Goal: Find specific page/section: Find specific page/section

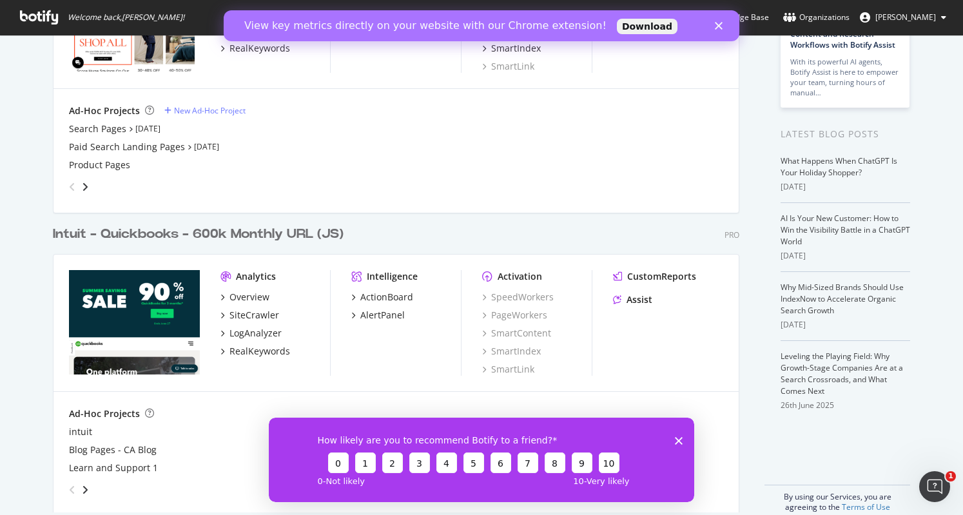
scroll to position [192, 0]
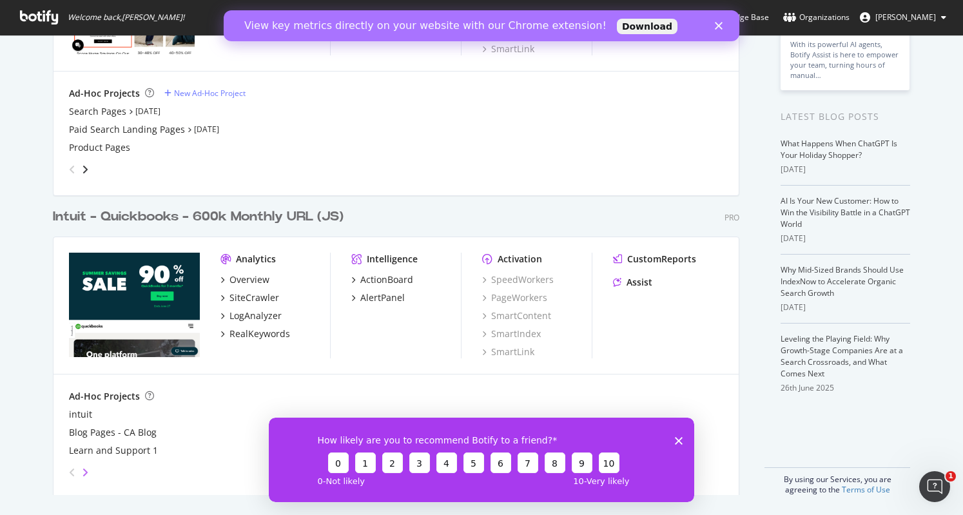
click at [82, 474] on icon "angle-right" at bounding box center [85, 472] width 6 height 10
click at [64, 474] on div "angle-left" at bounding box center [72, 472] width 17 height 21
click at [681, 440] on icon "Close survey" at bounding box center [679, 440] width 8 height 8
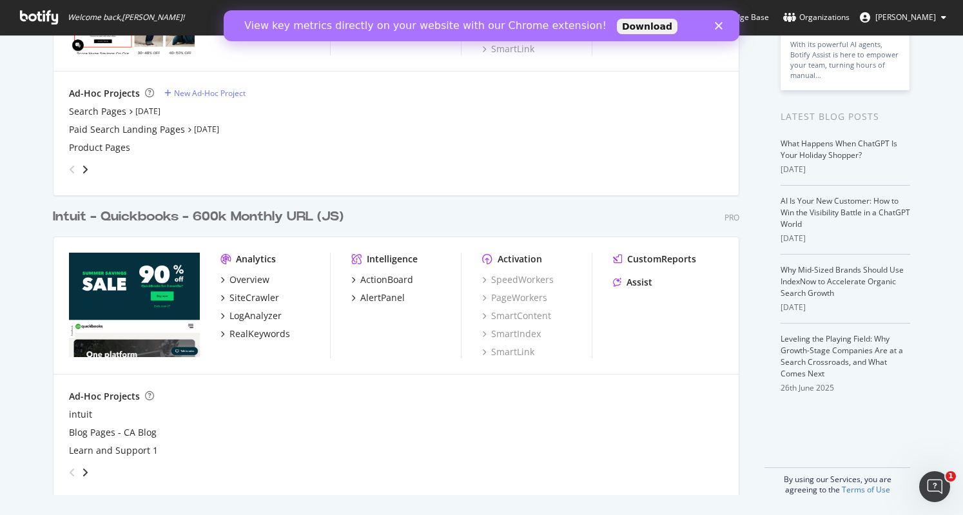
click at [260, 219] on div "Intuit - Quickbooks - 600k Monthly URL (JS)" at bounding box center [198, 217] width 291 height 19
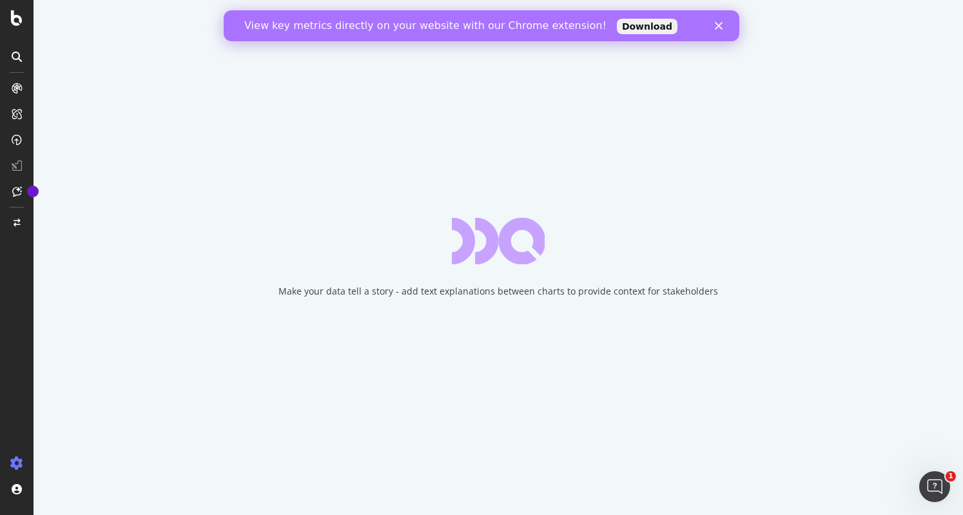
click at [719, 24] on polygon "Close" at bounding box center [719, 26] width 8 height 8
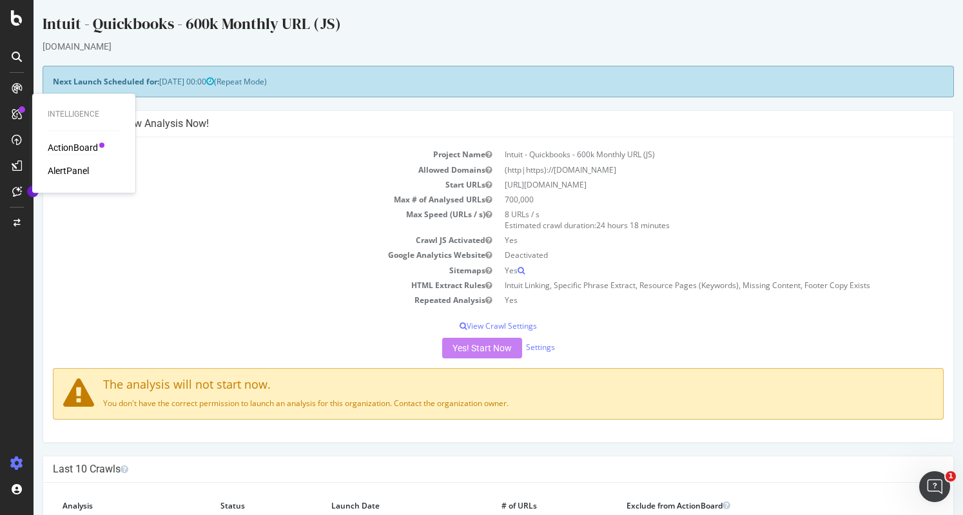
click at [68, 144] on div "ActionBoard" at bounding box center [73, 147] width 50 height 13
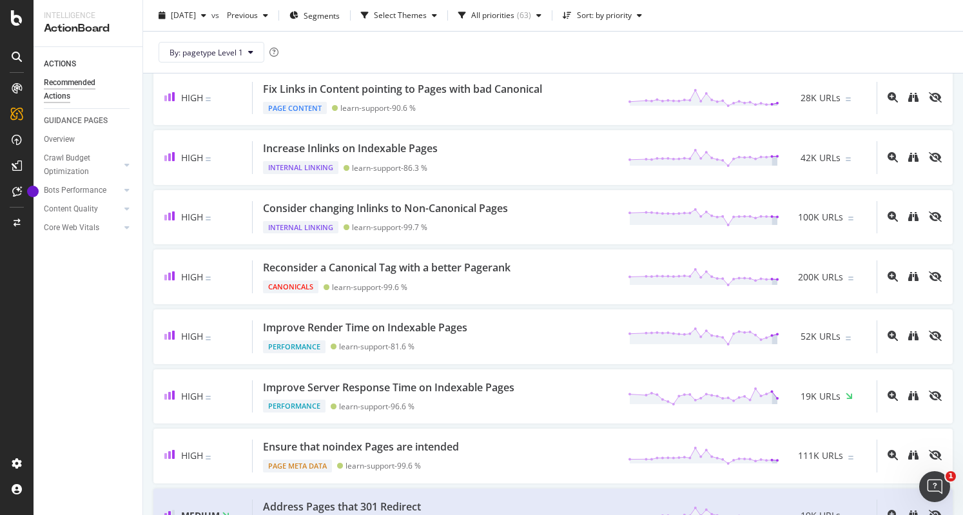
scroll to position [64, 0]
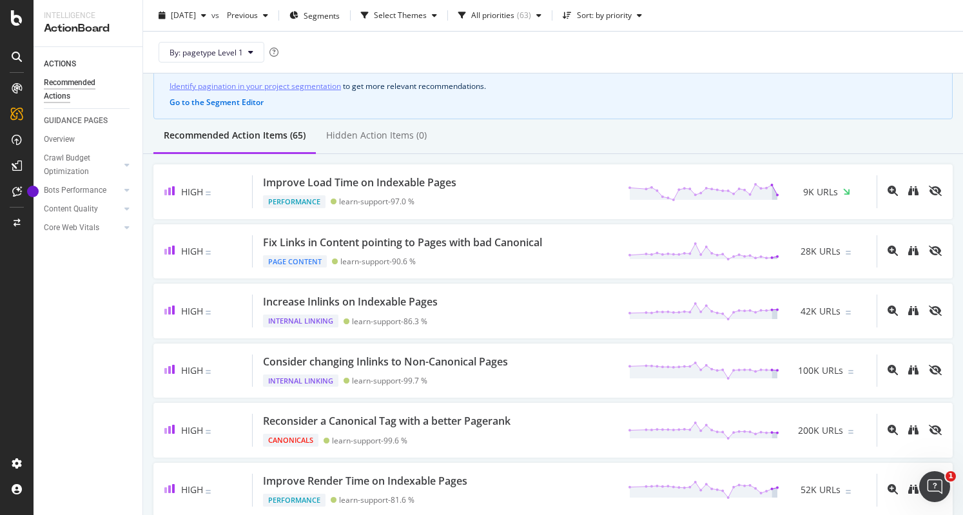
click at [750, 43] on div "By: pagetype Level 1" at bounding box center [552, 52] width 799 height 41
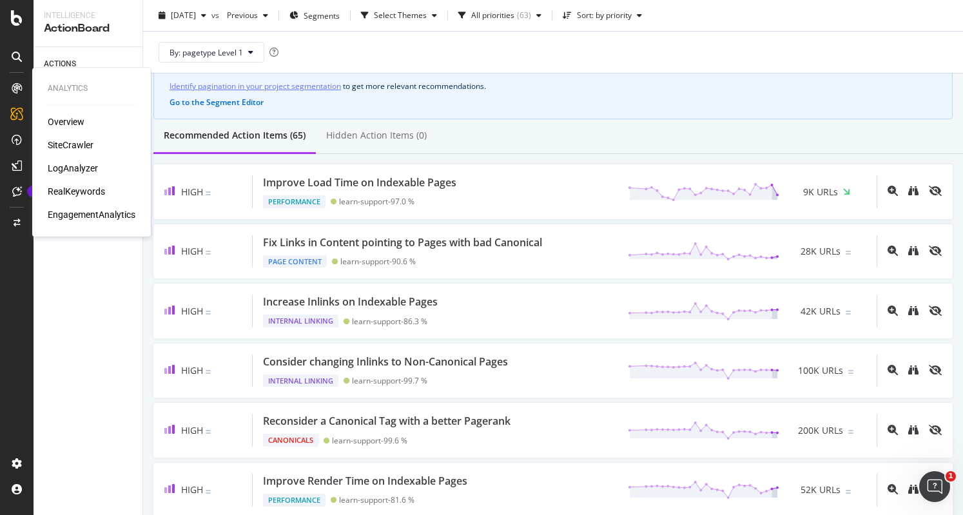
click at [81, 168] on div "LogAnalyzer" at bounding box center [73, 168] width 50 height 13
